Goal: Task Accomplishment & Management: Complete application form

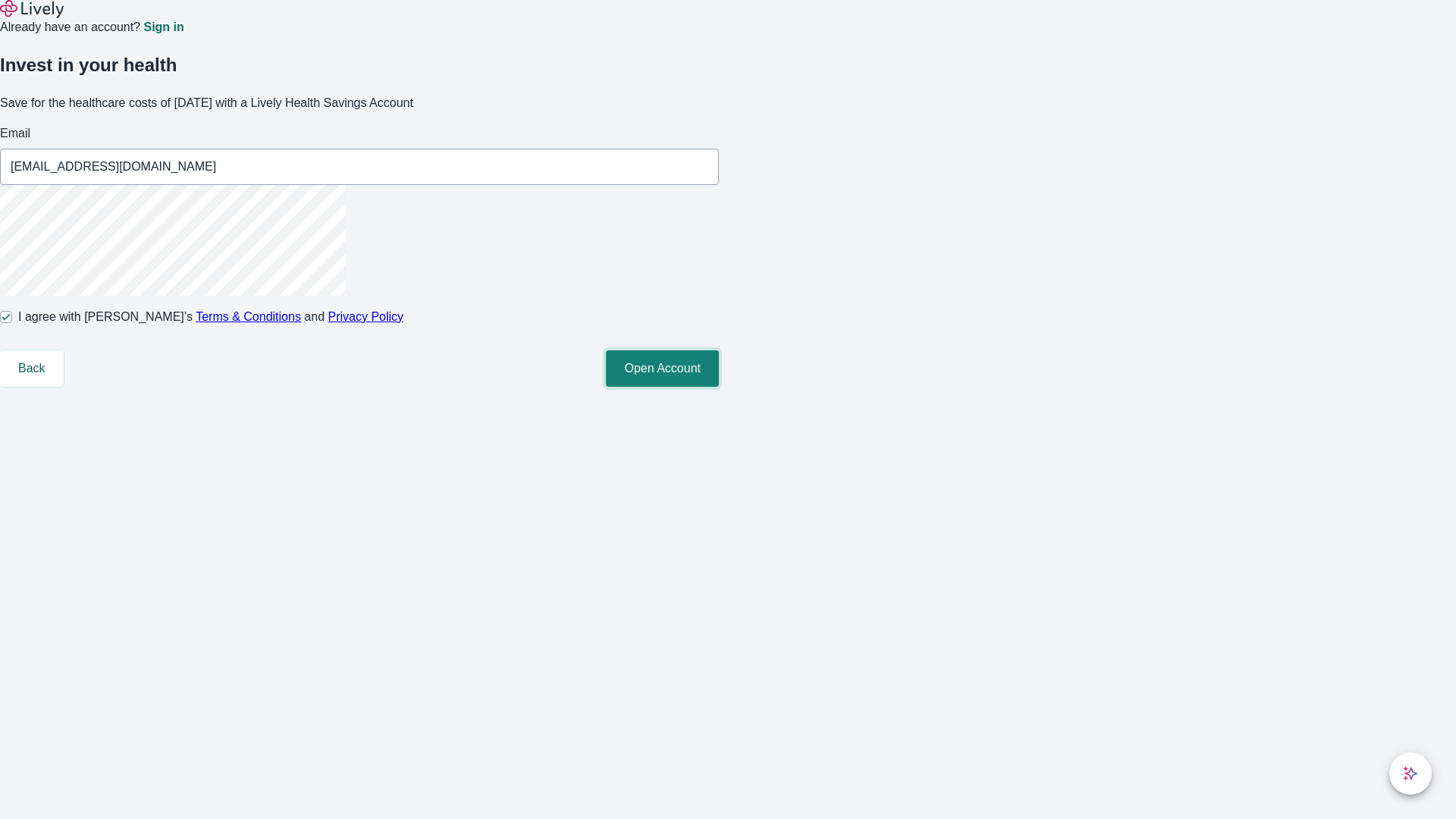
click at [719, 387] on button "Open Account" at bounding box center [662, 368] width 113 height 36
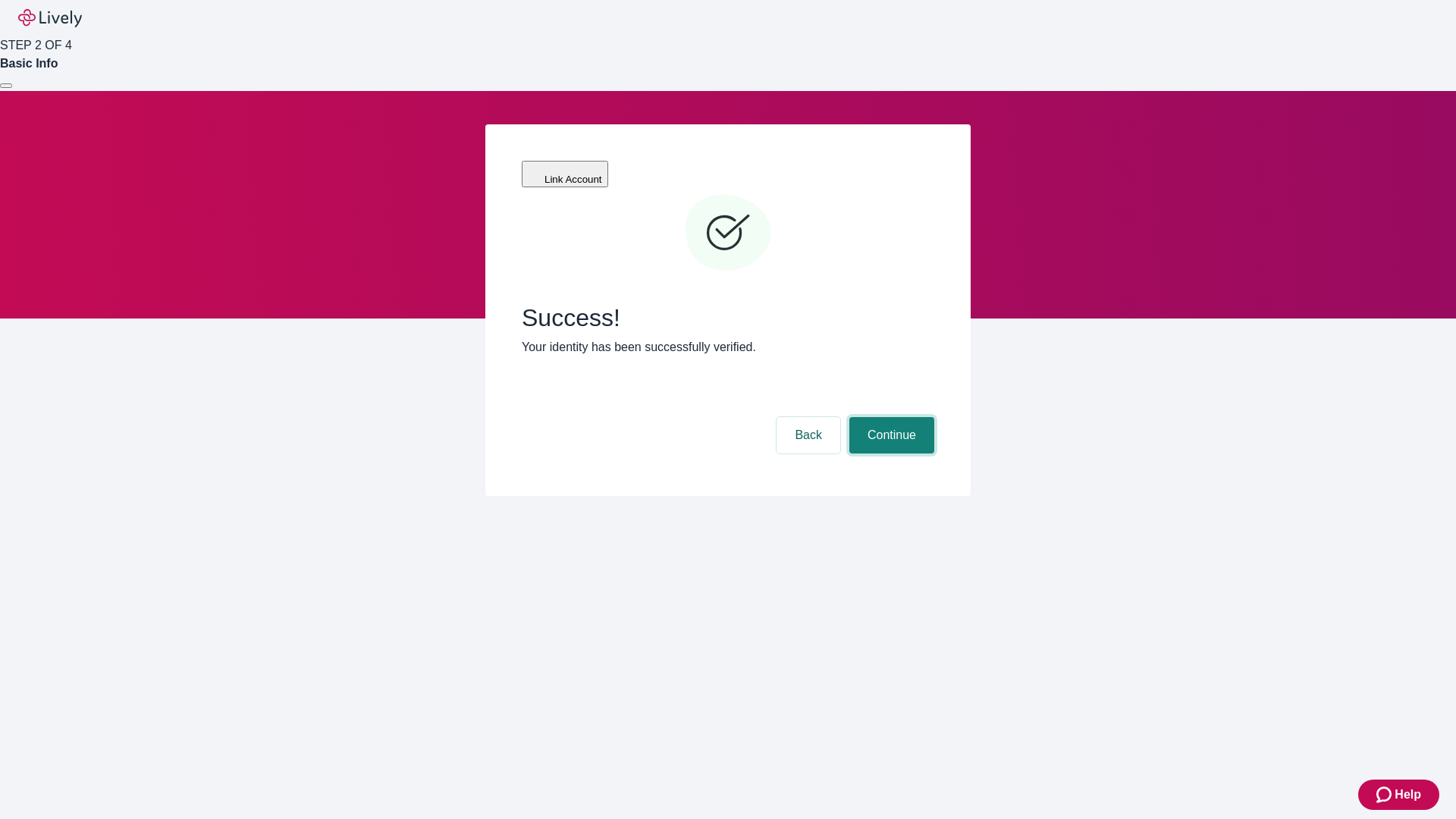
click at [889, 417] on button "Continue" at bounding box center [892, 435] width 85 height 36
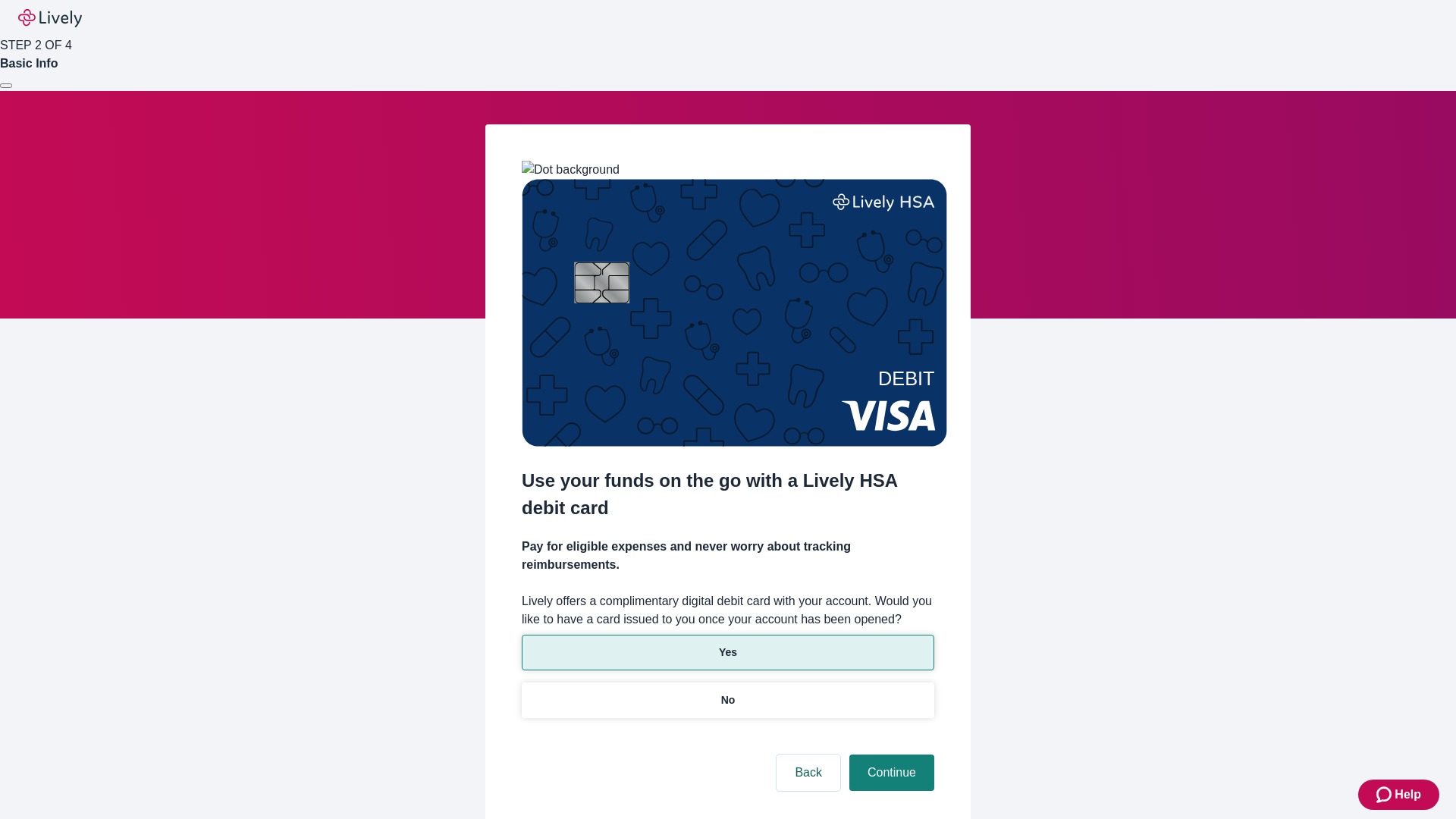
click at [727, 645] on p "Yes" at bounding box center [728, 653] width 19 height 16
click at [889, 755] on button "Continue" at bounding box center [892, 772] width 85 height 36
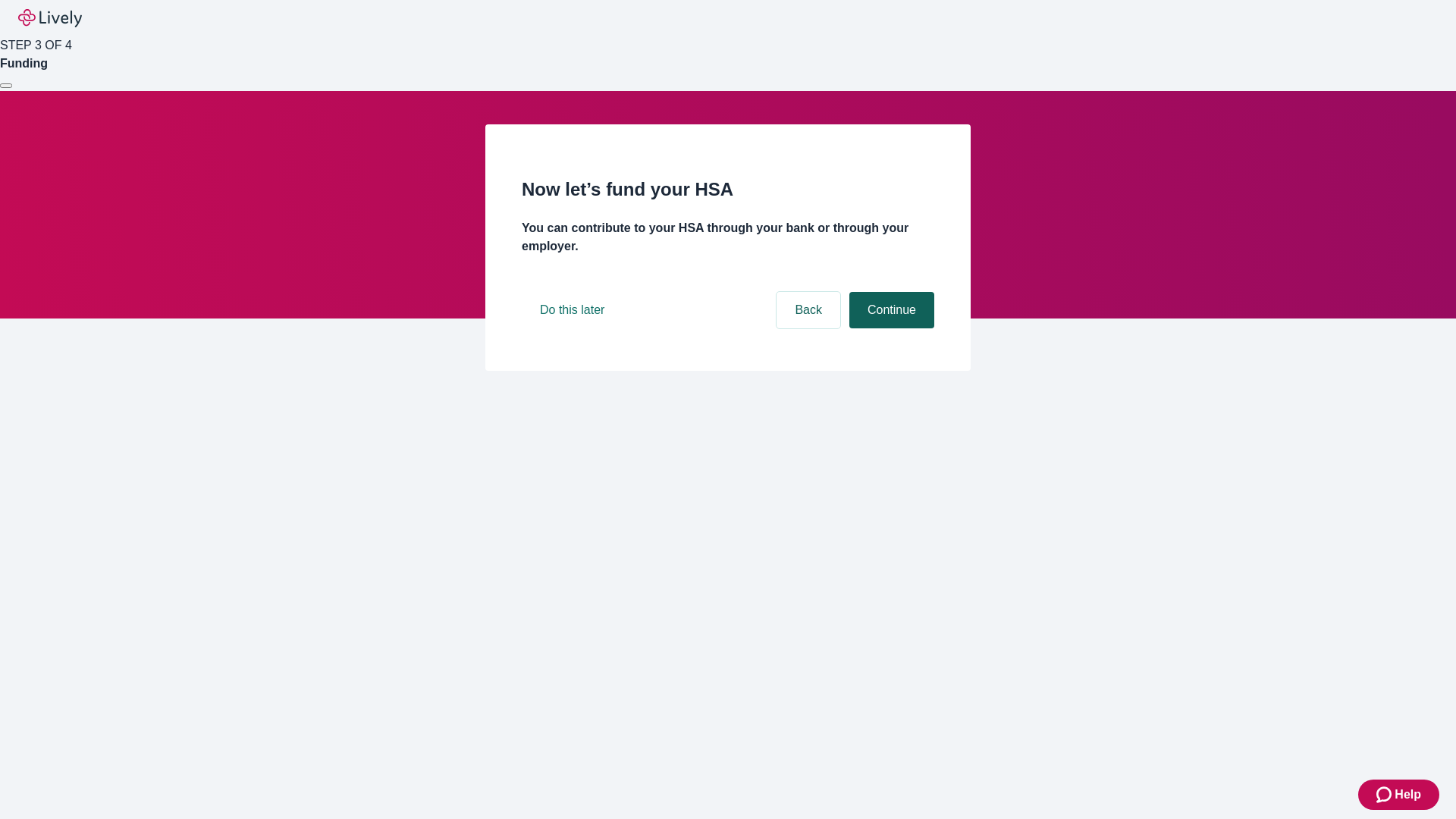
click at [889, 329] on button "Continue" at bounding box center [892, 310] width 85 height 36
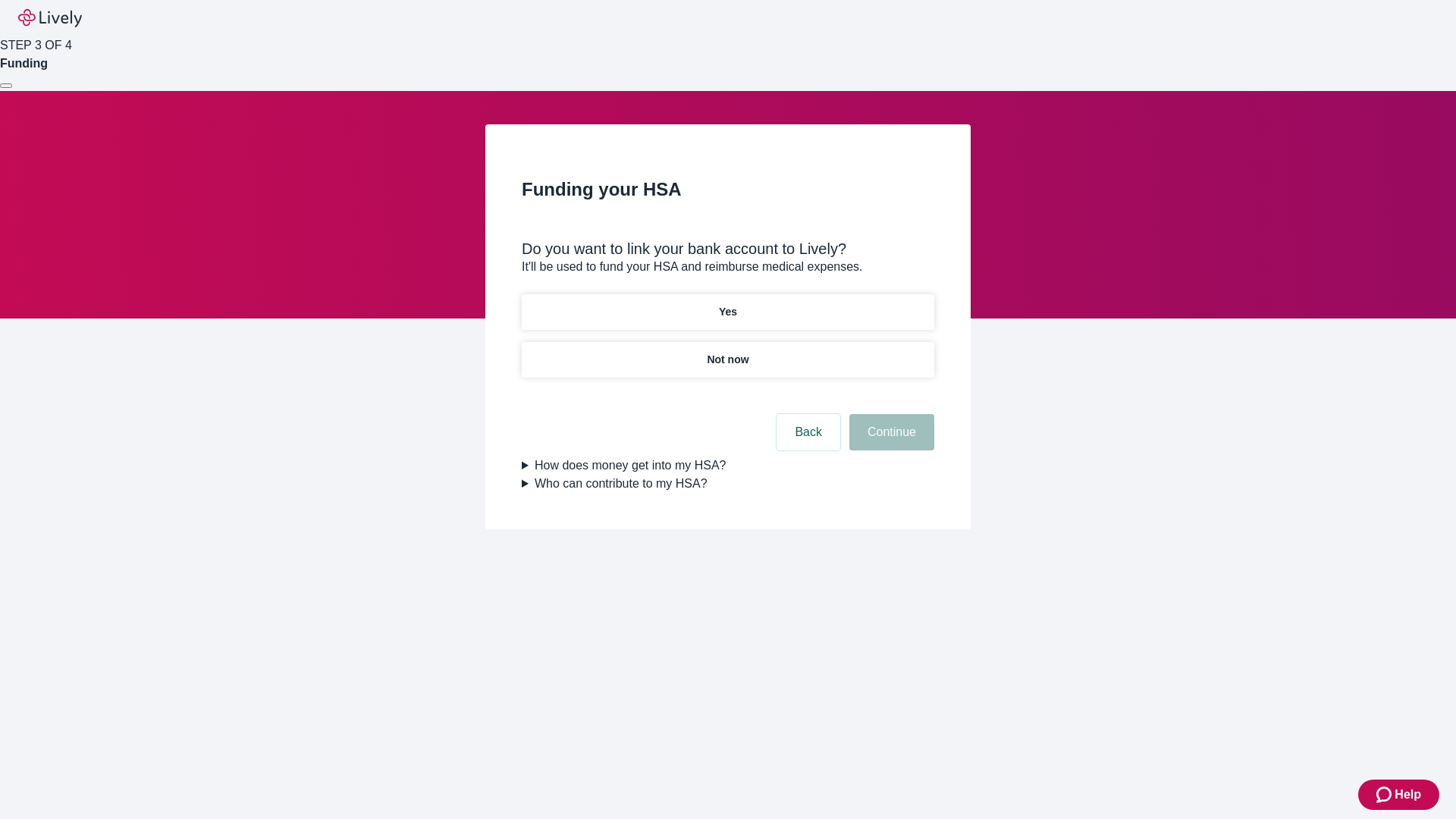
click at [727, 352] on p "Not now" at bounding box center [728, 360] width 42 height 16
click at [889, 441] on button "Continue" at bounding box center [892, 432] width 85 height 36
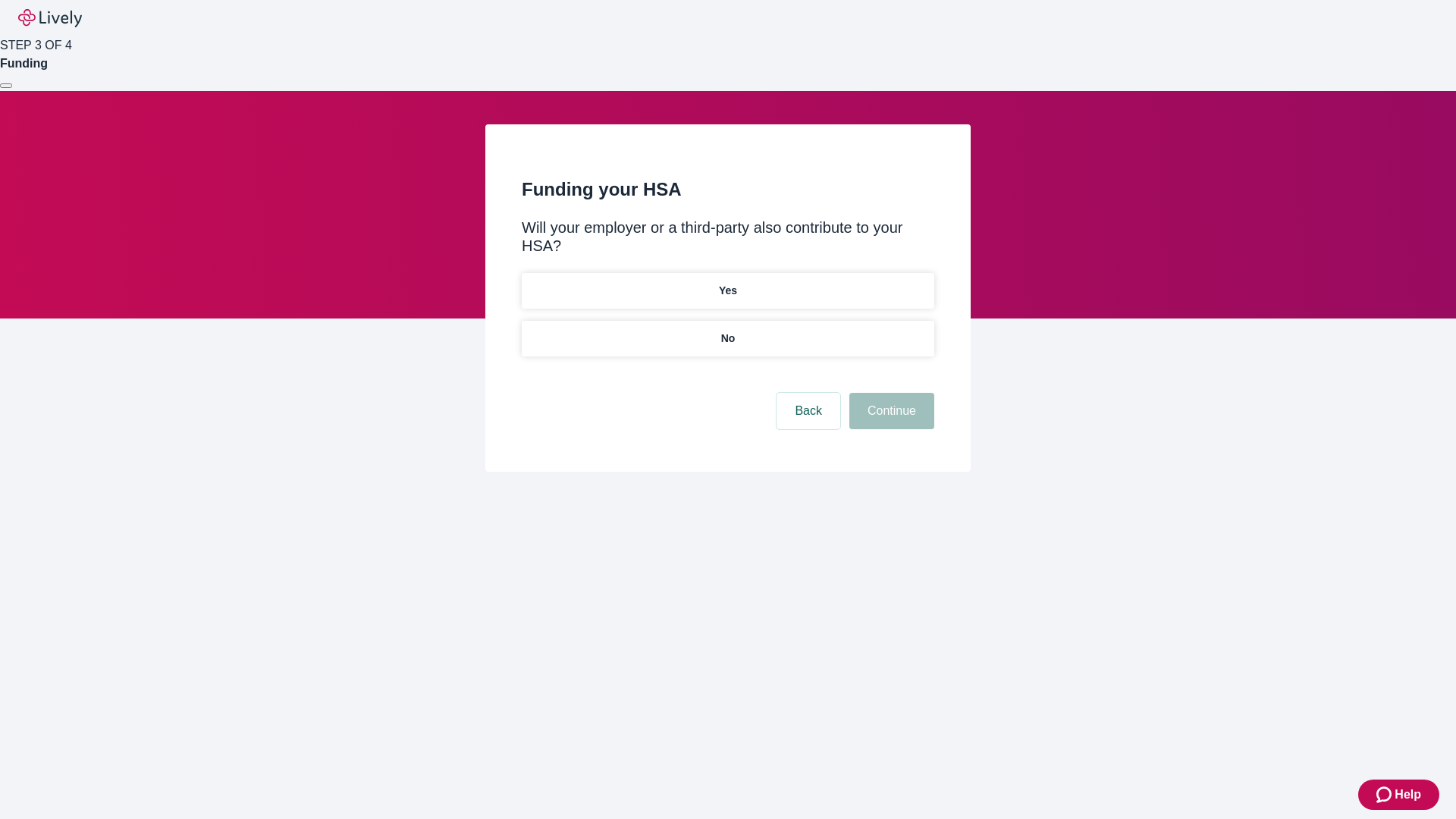
click at [727, 331] on p "No" at bounding box center [728, 339] width 14 height 16
click at [889, 393] on button "Continue" at bounding box center [892, 411] width 85 height 36
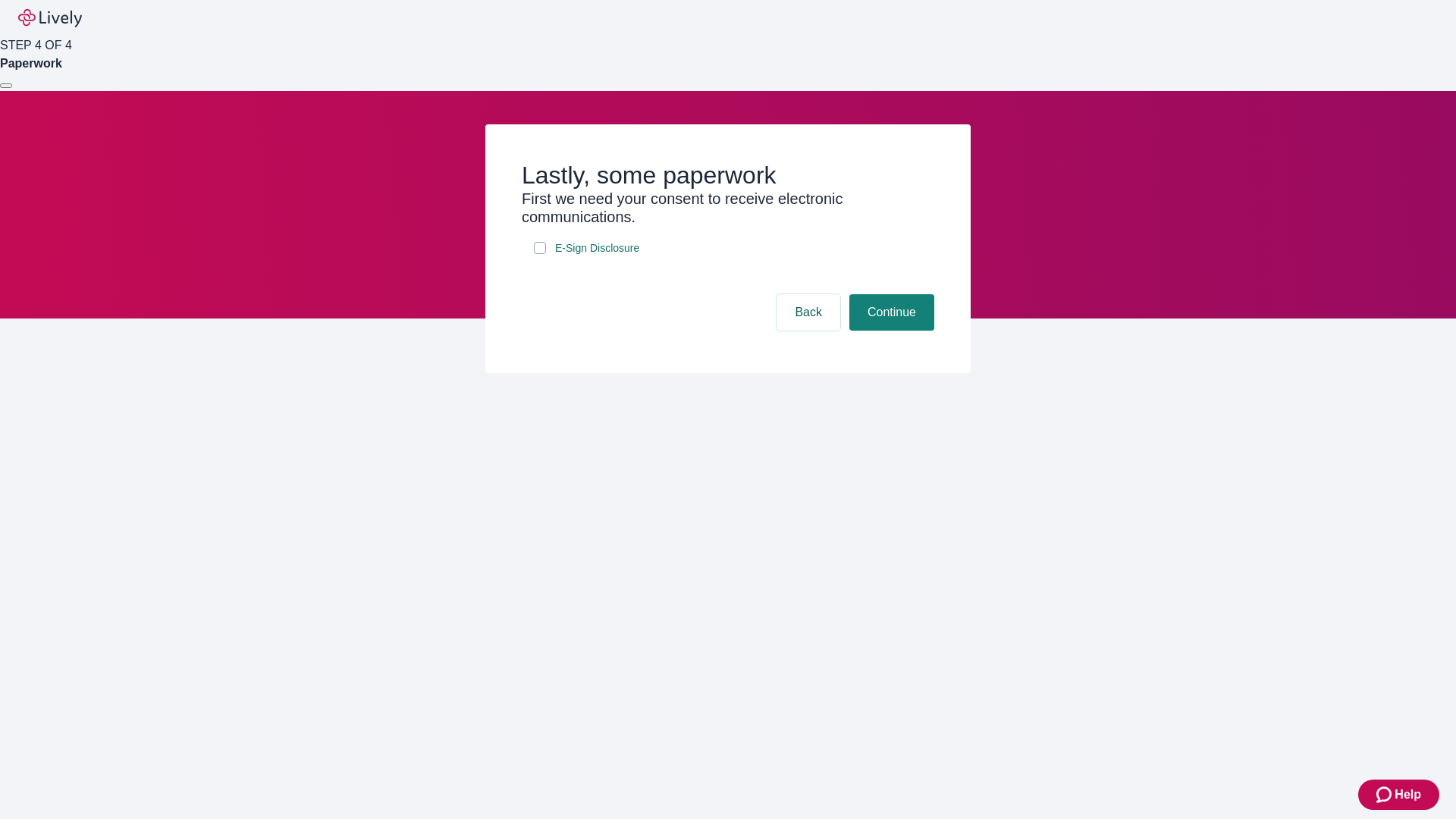
click at [540, 254] on input "E-Sign Disclosure" at bounding box center [539, 248] width 12 height 12
checkbox input "true"
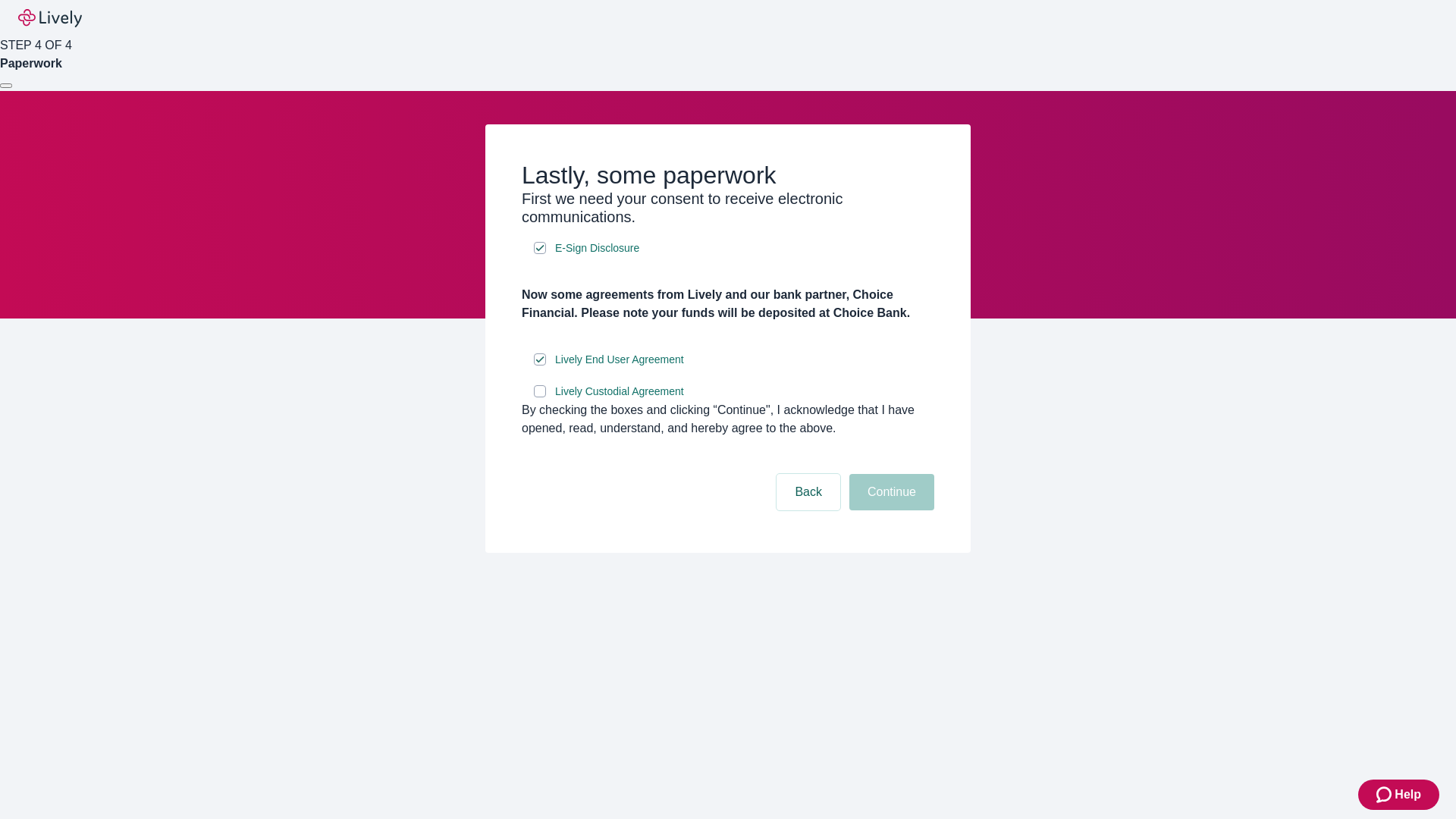
click at [540, 398] on input "Lively Custodial Agreement" at bounding box center [539, 391] width 12 height 12
checkbox input "true"
click at [889, 511] on button "Continue" at bounding box center [892, 492] width 85 height 36
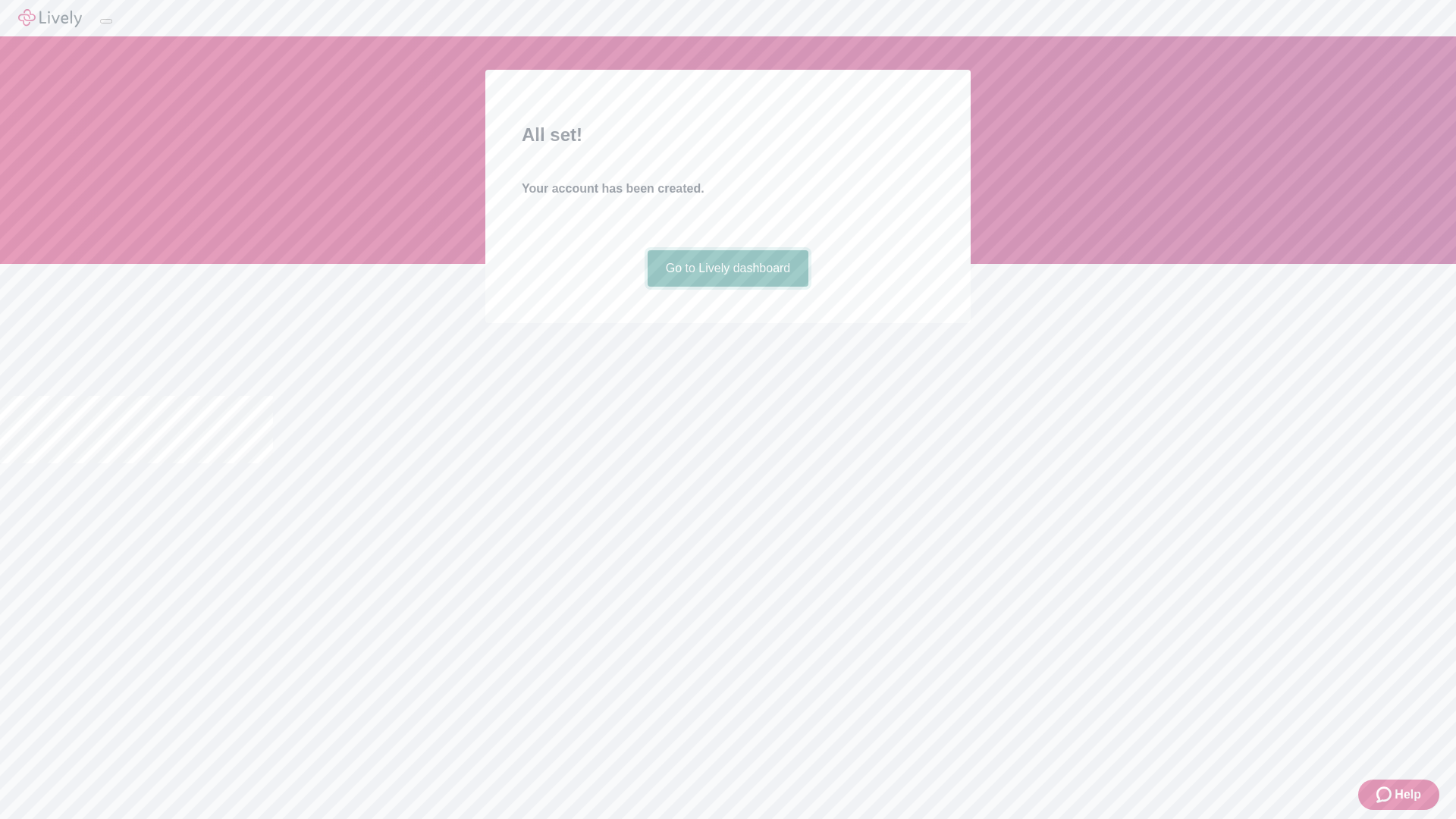
click at [727, 287] on link "Go to Lively dashboard" at bounding box center [728, 268] width 162 height 36
